Goal: Transaction & Acquisition: Book appointment/travel/reservation

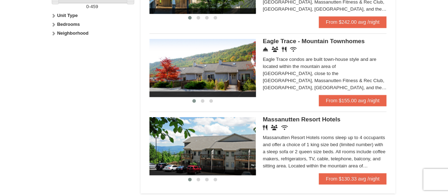
scroll to position [363, 0]
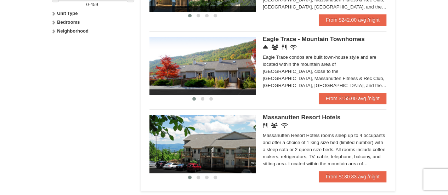
click at [242, 49] on img at bounding box center [202, 66] width 106 height 58
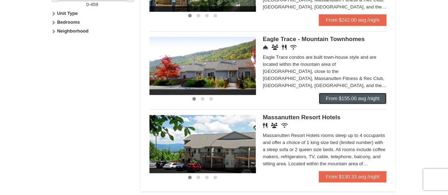
click at [364, 103] on link "From $155.00 avg /night" at bounding box center [352, 98] width 68 height 11
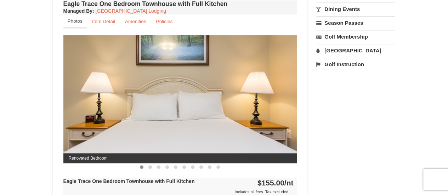
scroll to position [270, 0]
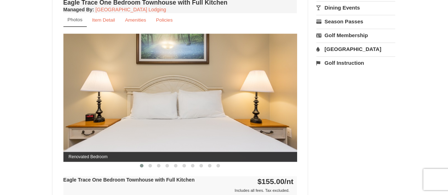
drag, startPoint x: 450, startPoint y: 23, endPoint x: 447, endPoint y: 61, distance: 38.3
drag, startPoint x: 252, startPoint y: 116, endPoint x: 36, endPoint y: 105, distance: 216.1
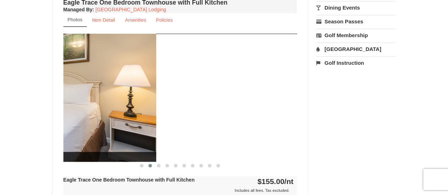
drag, startPoint x: 223, startPoint y: 124, endPoint x: 47, endPoint y: 106, distance: 176.7
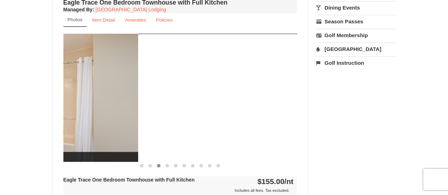
drag, startPoint x: 223, startPoint y: 115, endPoint x: 30, endPoint y: 92, distance: 194.2
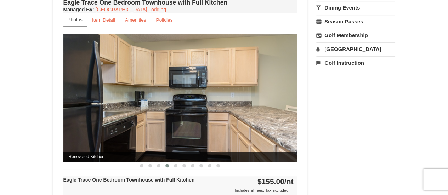
drag, startPoint x: 236, startPoint y: 96, endPoint x: 121, endPoint y: 81, distance: 115.9
click at [126, 82] on img at bounding box center [180, 98] width 234 height 128
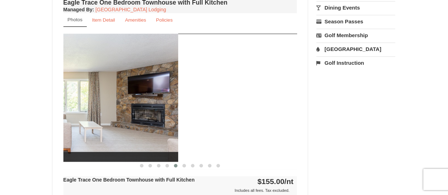
drag, startPoint x: 288, startPoint y: 117, endPoint x: 169, endPoint y: 120, distance: 118.9
click at [169, 120] on img at bounding box center [61, 98] width 234 height 128
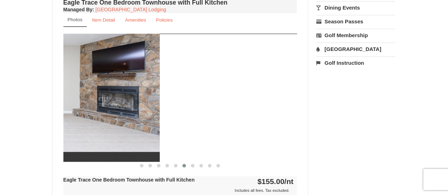
drag, startPoint x: 276, startPoint y: 120, endPoint x: 96, endPoint y: 99, distance: 180.9
click at [96, 99] on img at bounding box center [43, 98] width 234 height 128
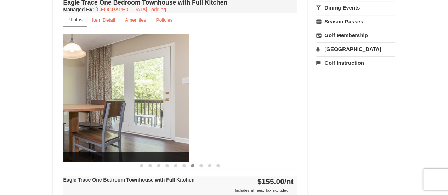
drag, startPoint x: 249, startPoint y: 119, endPoint x: 100, endPoint y: 110, distance: 149.3
click at [100, 110] on img at bounding box center [72, 98] width 234 height 128
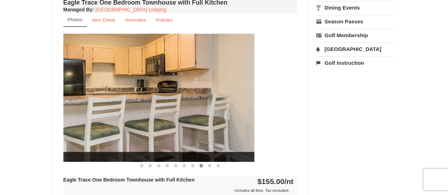
drag, startPoint x: 281, startPoint y: 119, endPoint x: 90, endPoint y: 109, distance: 191.3
click at [90, 109] on img at bounding box center [138, 98] width 234 height 128
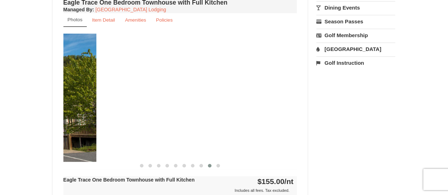
drag, startPoint x: 259, startPoint y: 120, endPoint x: 38, endPoint y: 95, distance: 222.2
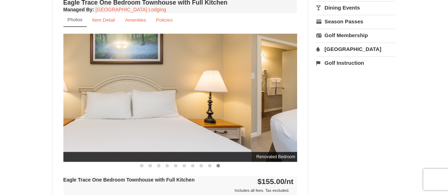
drag, startPoint x: 283, startPoint y: 140, endPoint x: 0, endPoint y: 107, distance: 285.0
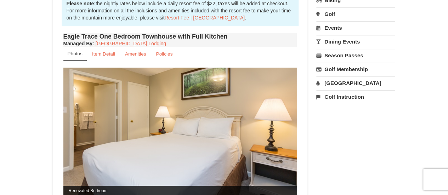
scroll to position [0, 0]
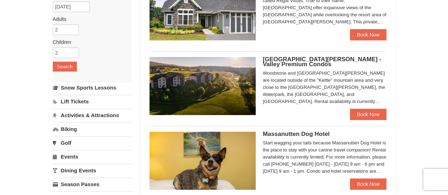
scroll to position [93, 0]
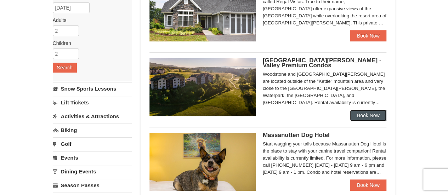
click at [373, 116] on link "Book Now" at bounding box center [368, 115] width 37 height 11
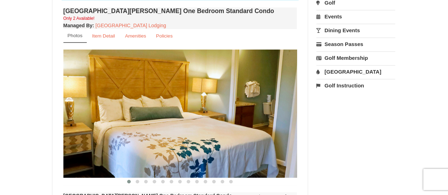
scroll to position [251, 0]
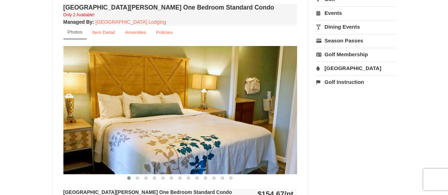
drag, startPoint x: 450, startPoint y: 16, endPoint x: 452, endPoint y: 33, distance: 17.4
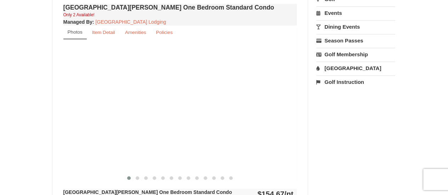
drag, startPoint x: 249, startPoint y: 125, endPoint x: 13, endPoint y: 73, distance: 240.8
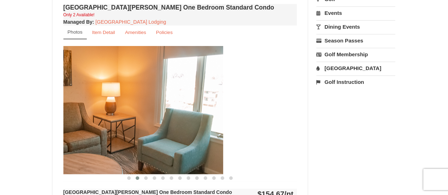
drag, startPoint x: 225, startPoint y: 122, endPoint x: 51, endPoint y: 106, distance: 174.5
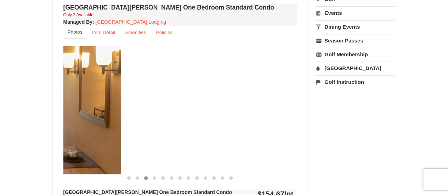
drag, startPoint x: 263, startPoint y: 114, endPoint x: 87, endPoint y: 79, distance: 179.4
click at [87, 79] on img at bounding box center [4, 110] width 234 height 128
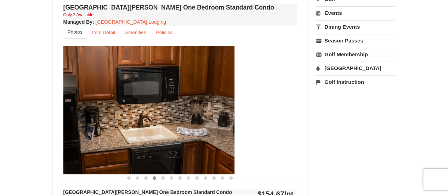
drag, startPoint x: 261, startPoint y: 113, endPoint x: 141, endPoint y: 107, distance: 120.8
click at [141, 107] on img at bounding box center [118, 110] width 234 height 128
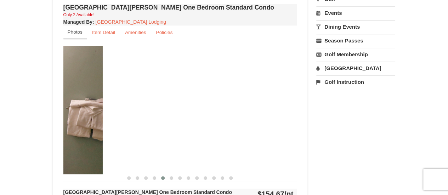
drag, startPoint x: 279, startPoint y: 119, endPoint x: 85, endPoint y: 108, distance: 194.5
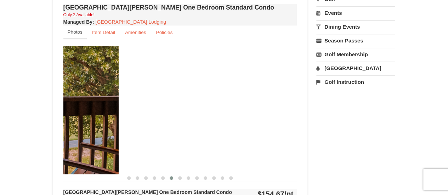
drag, startPoint x: 218, startPoint y: 139, endPoint x: 11, endPoint y: 115, distance: 208.3
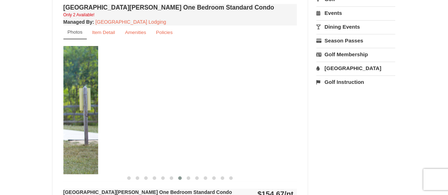
drag, startPoint x: 259, startPoint y: 127, endPoint x: 60, endPoint y: 99, distance: 200.8
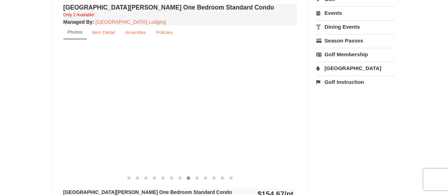
drag, startPoint x: 267, startPoint y: 116, endPoint x: 17, endPoint y: 94, distance: 251.5
drag, startPoint x: 261, startPoint y: 125, endPoint x: 23, endPoint y: 100, distance: 240.0
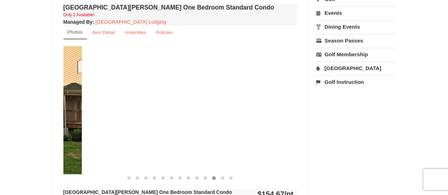
drag, startPoint x: 232, startPoint y: 129, endPoint x: 1, endPoint y: 128, distance: 231.7
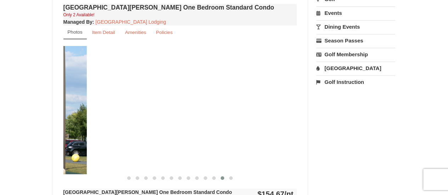
drag, startPoint x: 219, startPoint y: 118, endPoint x: 8, endPoint y: 120, distance: 210.2
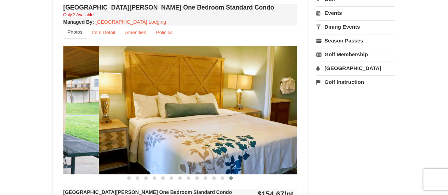
drag, startPoint x: 198, startPoint y: 140, endPoint x: 0, endPoint y: 109, distance: 200.5
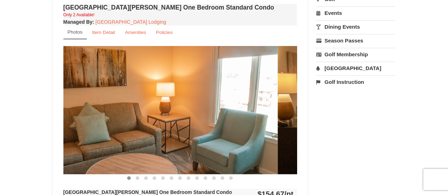
drag, startPoint x: 279, startPoint y: 114, endPoint x: 26, endPoint y: 86, distance: 254.5
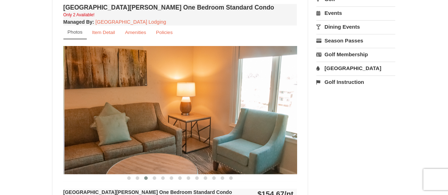
drag, startPoint x: 117, startPoint y: 85, endPoint x: 352, endPoint y: 100, distance: 235.1
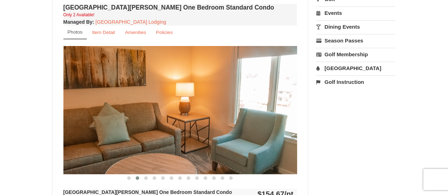
drag, startPoint x: 411, startPoint y: 128, endPoint x: 304, endPoint y: 116, distance: 107.4
click at [143, 32] on small "Amenities" at bounding box center [135, 32] width 21 height 5
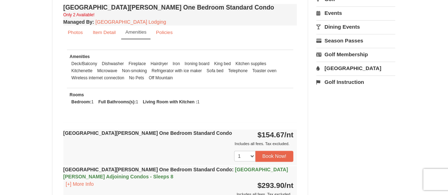
click at [290, 125] on div "Woodstone Meadows One Bedroom Standard Condo Only 2 Available! Managed By : Mas…" at bounding box center [180, 148] width 237 height 292
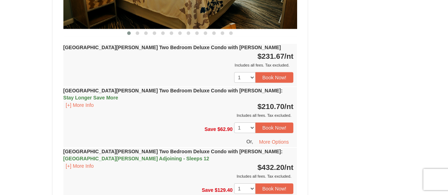
scroll to position [0, 0]
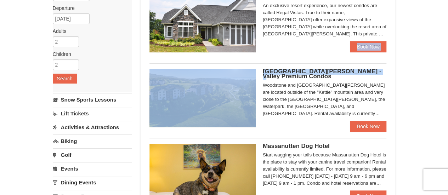
scroll to position [93, 0]
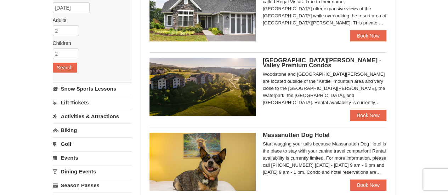
drag, startPoint x: 447, startPoint y: 61, endPoint x: 448, endPoint y: 56, distance: 5.0
click at [430, 70] on div "× Categories Map List Filter My Itinerary Questions? 1-540-289-9441 Lodging Arr…" at bounding box center [224, 188] width 448 height 513
click at [373, 112] on link "Book Now" at bounding box center [368, 115] width 37 height 11
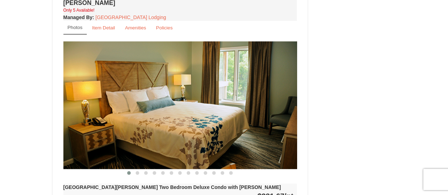
scroll to position [996, 0]
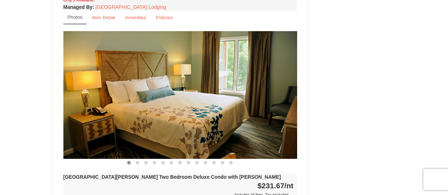
drag, startPoint x: 451, startPoint y: 12, endPoint x: 446, endPoint y: 80, distance: 68.1
drag, startPoint x: 238, startPoint y: 53, endPoint x: 31, endPoint y: 20, distance: 210.2
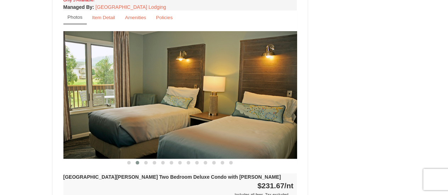
drag, startPoint x: 259, startPoint y: 60, endPoint x: 23, endPoint y: 32, distance: 237.3
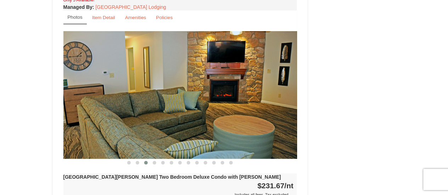
click at [243, 61] on img at bounding box center [180, 95] width 234 height 128
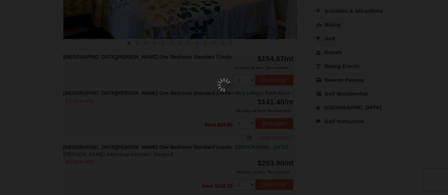
scroll to position [69, 0]
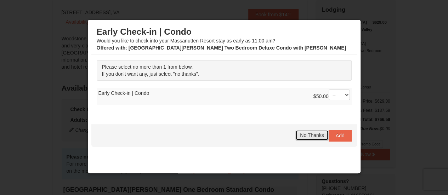
click at [311, 136] on span "No Thanks" at bounding box center [312, 135] width 24 height 6
